Goal: Task Accomplishment & Management: Manage account settings

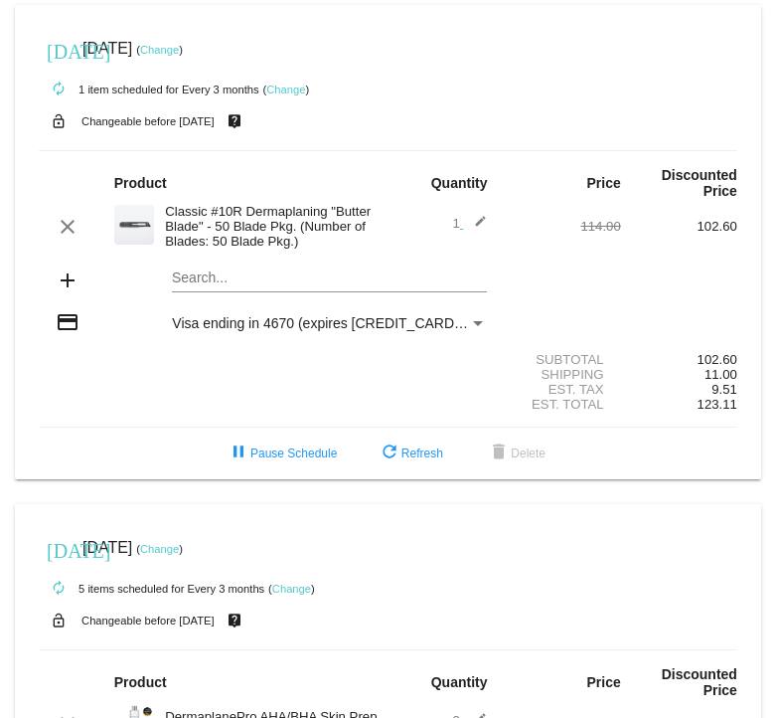
click at [68, 284] on mat-icon "add" at bounding box center [68, 280] width 24 height 24
click at [204, 284] on mat-card "[DATE] [DATE] ( Change ) autorenew 1 item scheduled for Every 3 months ( Change…" at bounding box center [388, 242] width 746 height 474
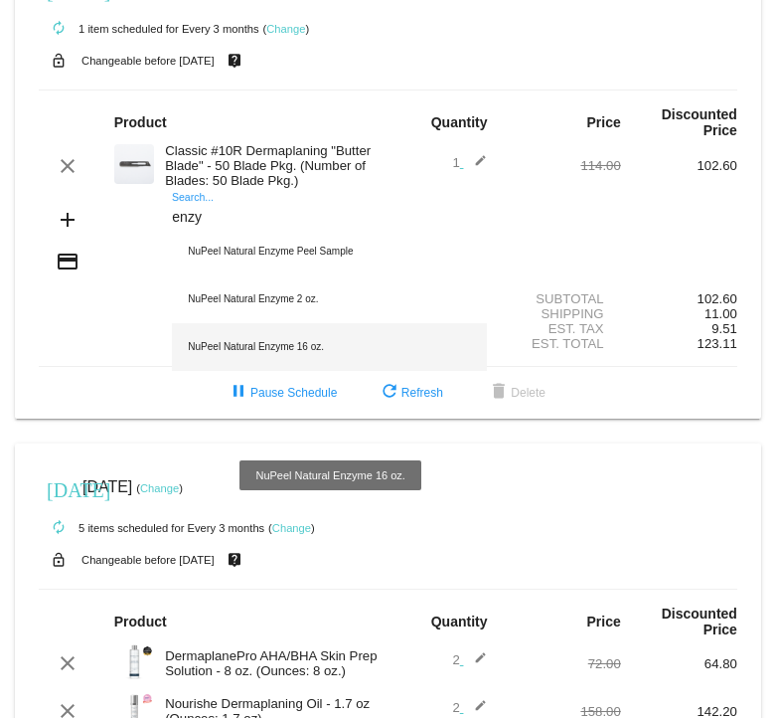
scroll to position [71, 0]
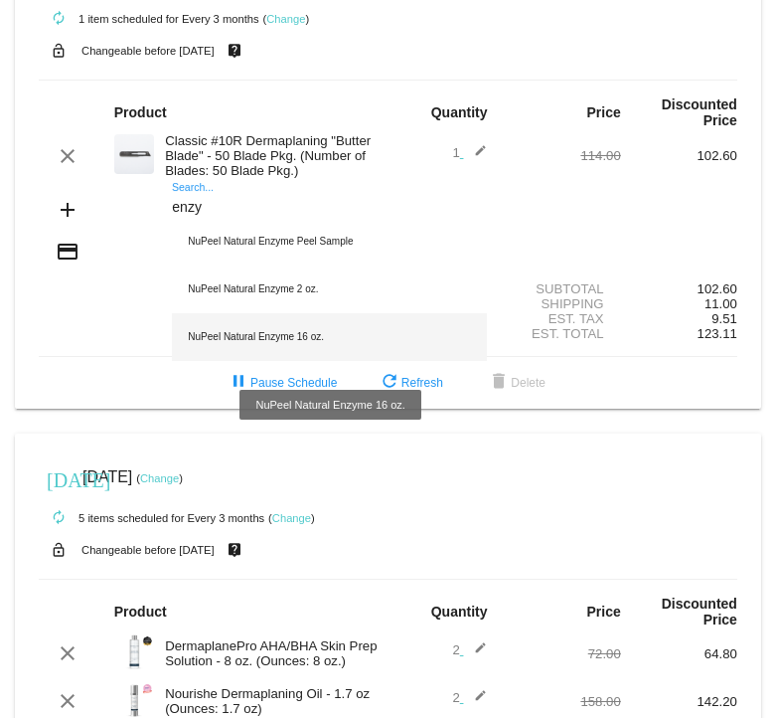
type input "enzy"
click at [321, 345] on div "NuPeel Natural Enzyme 16 oz." at bounding box center [329, 337] width 315 height 48
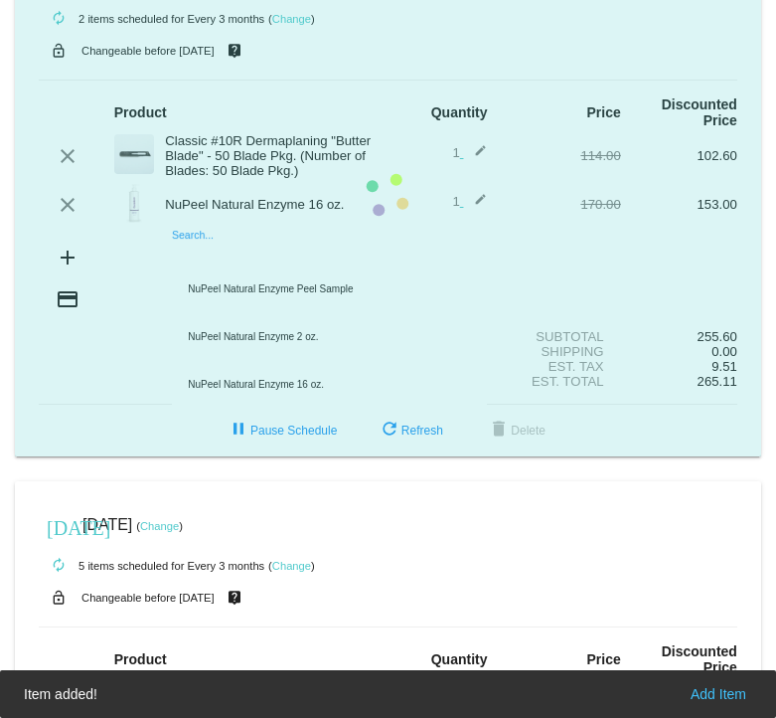
click at [223, 260] on mat-card "[DATE] [DATE] ( Change ) autorenew 2 items scheduled for Every 3 months ( Chang…" at bounding box center [388, 195] width 746 height 522
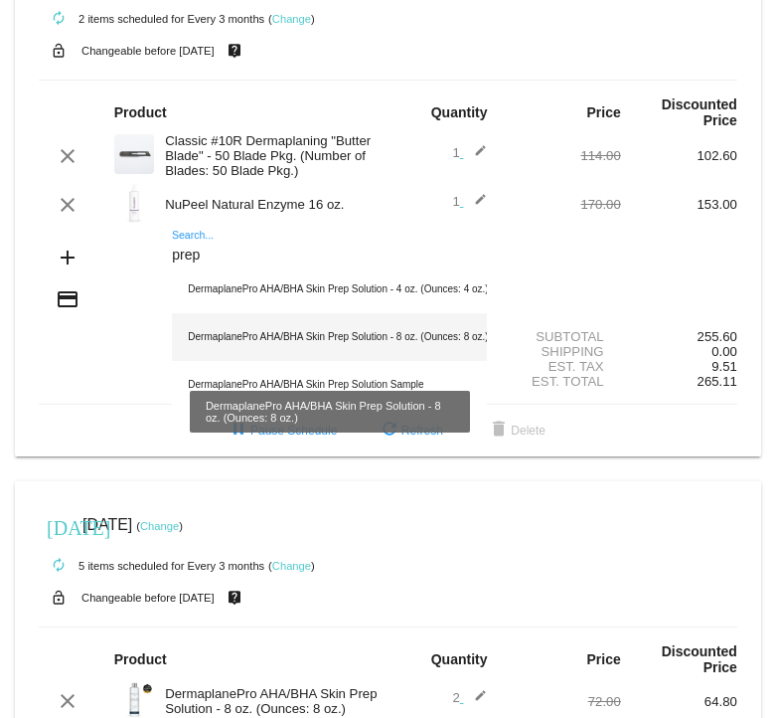
type input "prep"
click at [269, 351] on div "DermaplanePro AHA/BHA Skin Prep Solution - 8 oz. (Ounces: 8 oz.)" at bounding box center [329, 337] width 315 height 48
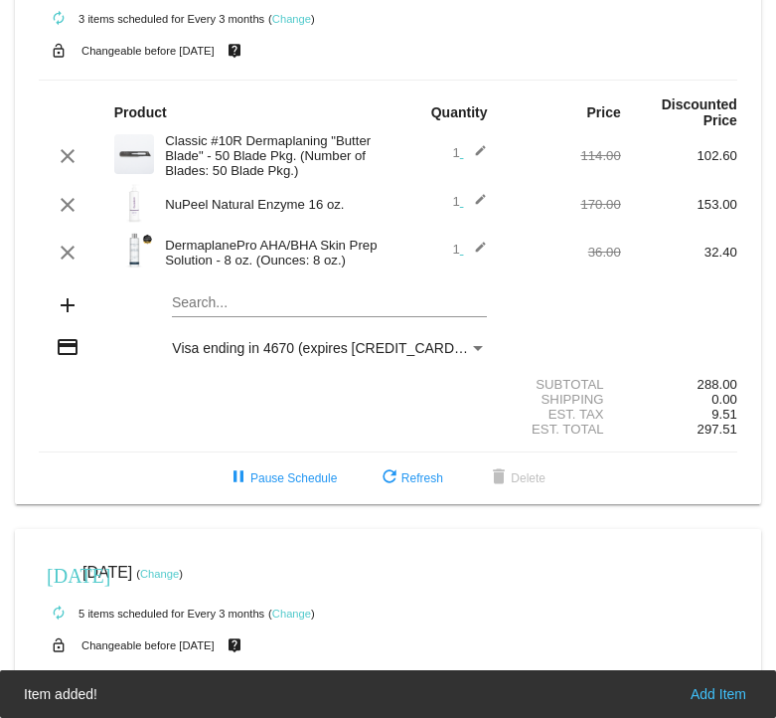
click at [459, 256] on span "1 edit" at bounding box center [469, 249] width 35 height 15
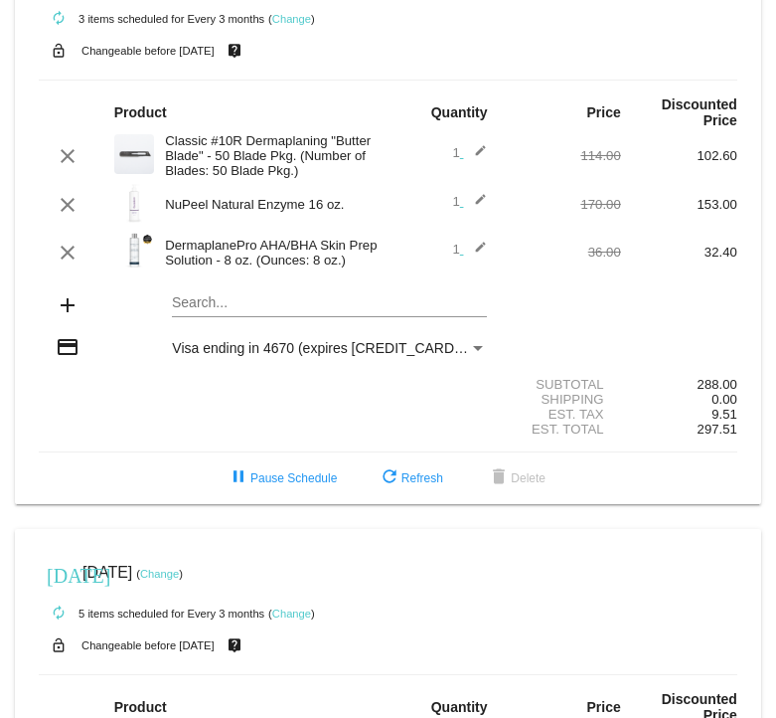
click at [480, 250] on mat-icon "edit" at bounding box center [475, 253] width 24 height 24
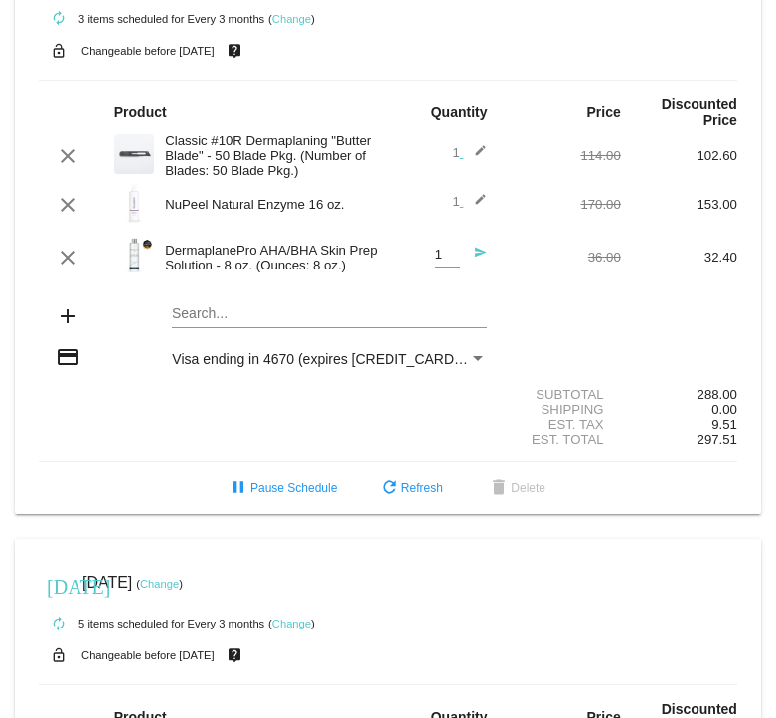
click at [455, 262] on input "1" at bounding box center [447, 255] width 25 height 15
click at [455, 256] on input "2" at bounding box center [447, 255] width 25 height 15
type input "3"
click at [455, 256] on input "3" at bounding box center [447, 255] width 25 height 15
click at [482, 213] on mat-icon "edit" at bounding box center [475, 205] width 24 height 24
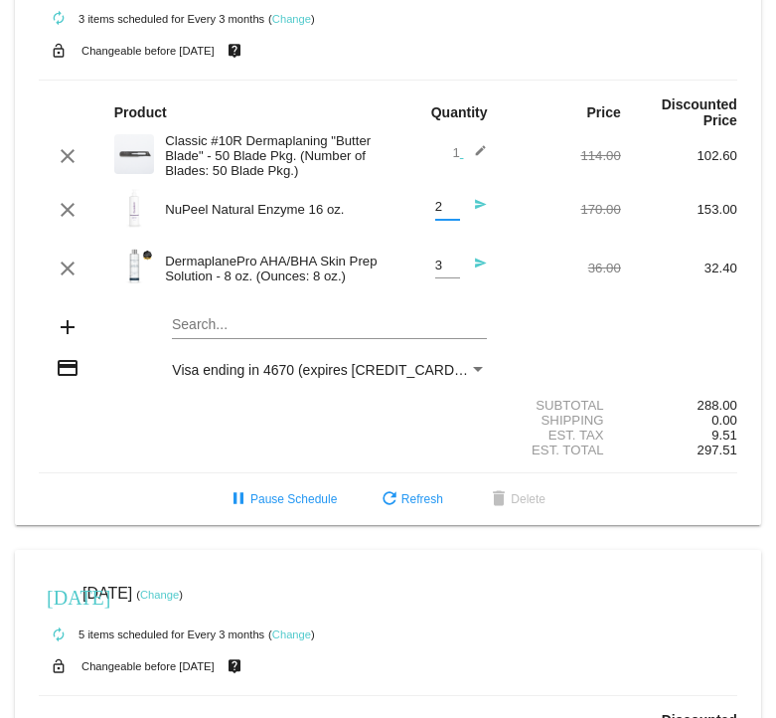
click at [454, 206] on input "2" at bounding box center [447, 207] width 25 height 15
type input "3"
click at [454, 206] on input "3" at bounding box center [447, 207] width 25 height 15
click at [504, 305] on div "add Search..." at bounding box center [388, 328] width 699 height 57
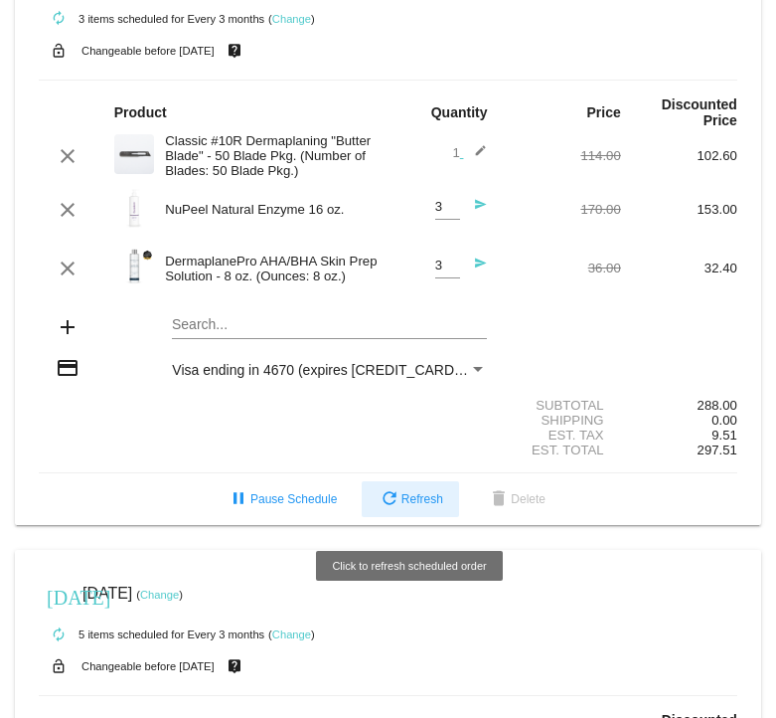
click at [417, 506] on span "refresh Refresh" at bounding box center [411, 499] width 66 height 14
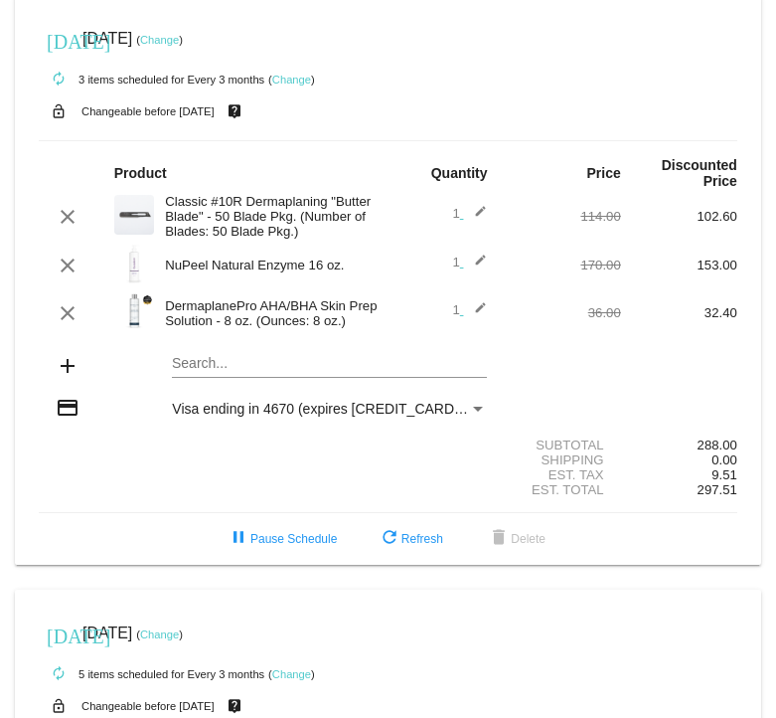
scroll to position [0, 0]
